Goal: Check status: Check status

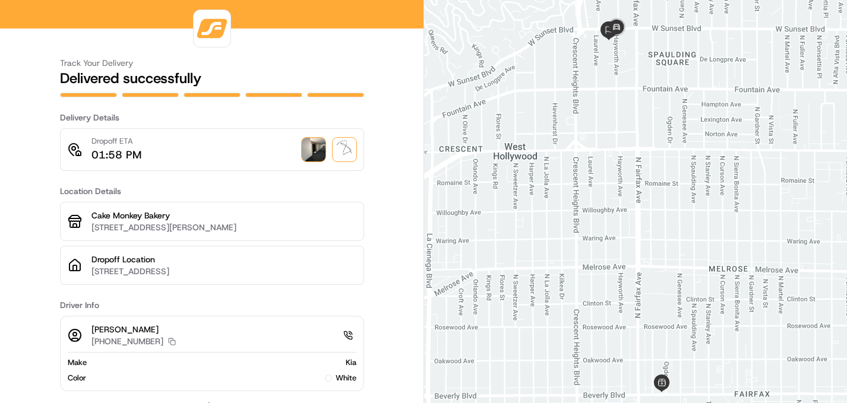
click at [305, 152] on img at bounding box center [314, 150] width 24 height 24
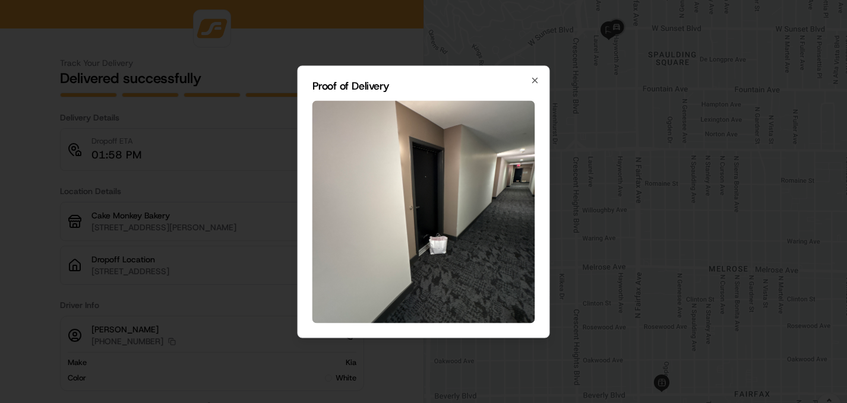
click at [440, 238] on img at bounding box center [423, 211] width 223 height 223
click at [431, 189] on img at bounding box center [423, 211] width 223 height 223
click at [537, 76] on icon "button" at bounding box center [535, 80] width 10 height 10
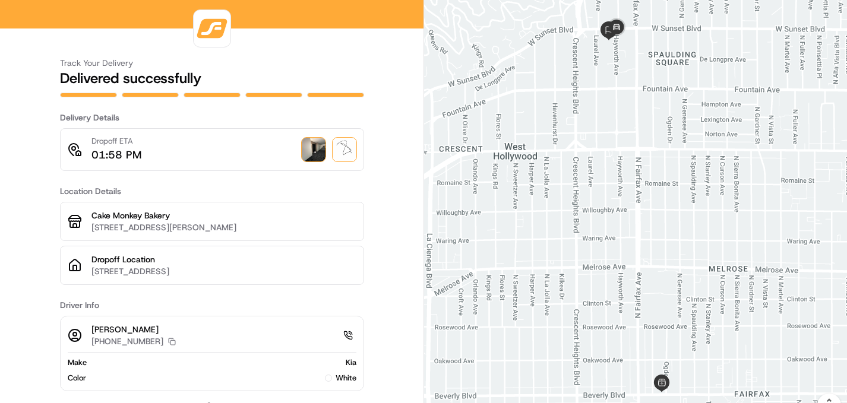
click at [311, 143] on img at bounding box center [314, 150] width 24 height 24
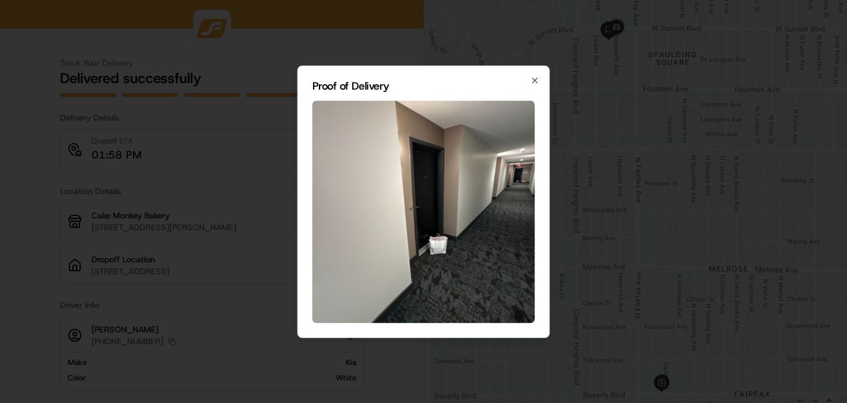
click at [433, 202] on img at bounding box center [423, 211] width 223 height 223
click at [544, 73] on div "Proof of Delivery Close" at bounding box center [424, 201] width 252 height 273
click at [536, 80] on icon "button" at bounding box center [535, 80] width 10 height 10
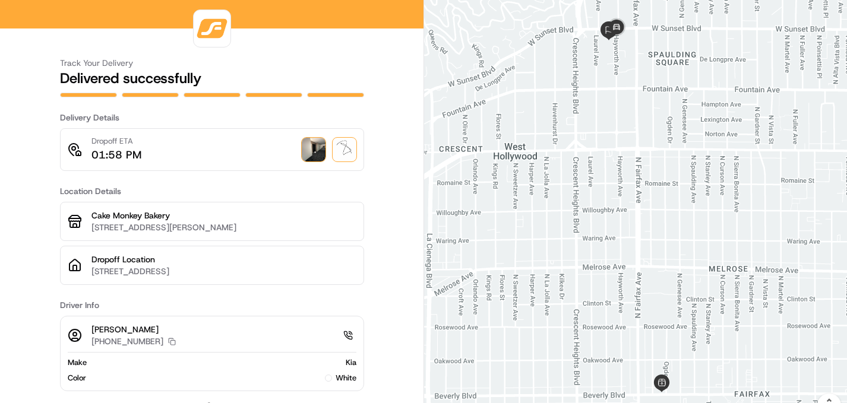
click at [344, 153] on img at bounding box center [345, 150] width 24 height 24
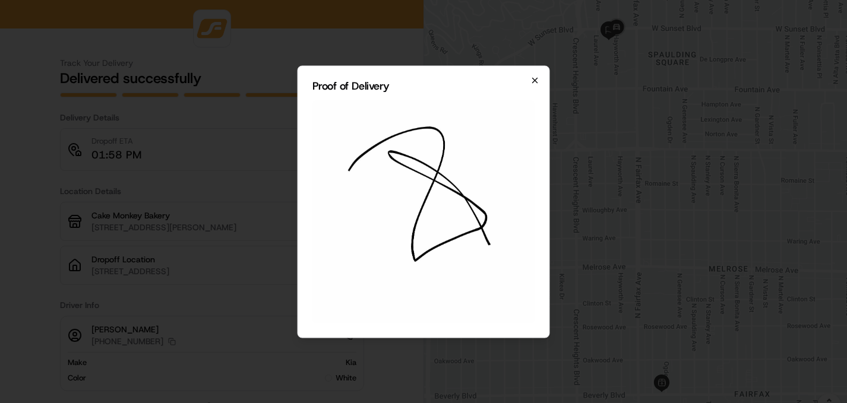
click at [536, 81] on icon "button" at bounding box center [535, 80] width 10 height 10
